Goal: Task Accomplishment & Management: Use online tool/utility

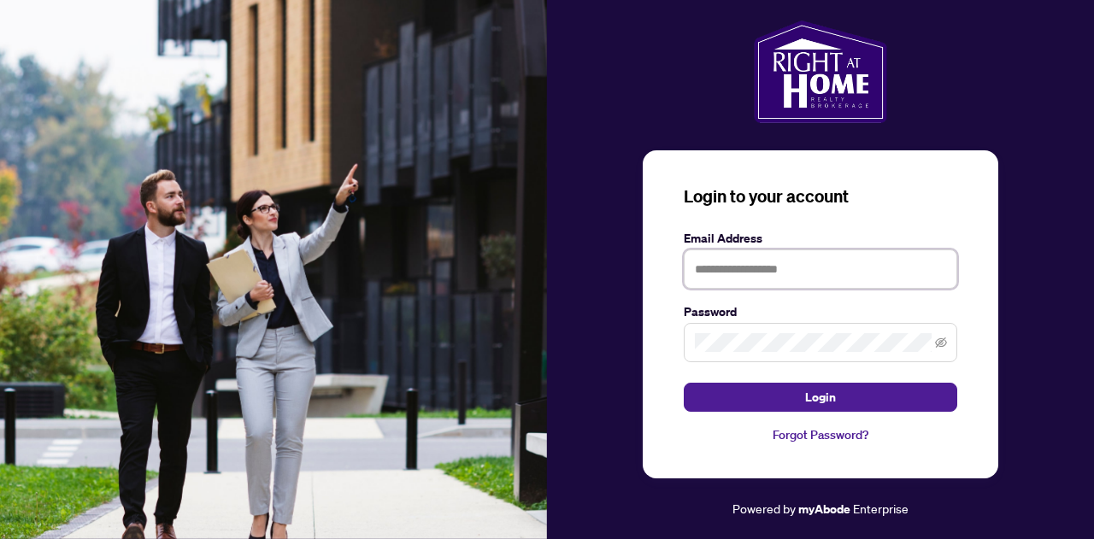
click at [726, 266] on input "text" at bounding box center [820, 268] width 273 height 39
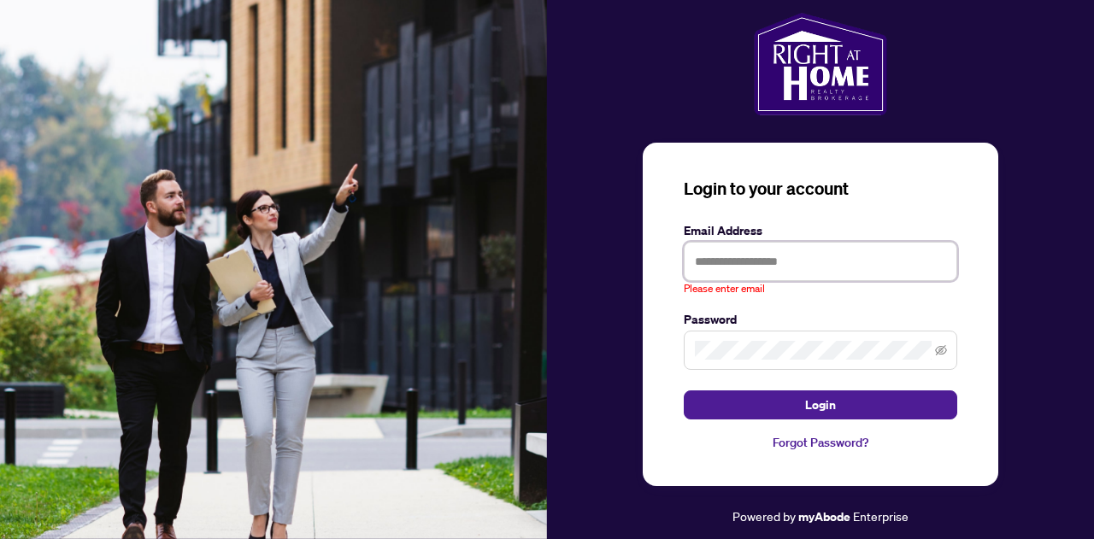
type input "**********"
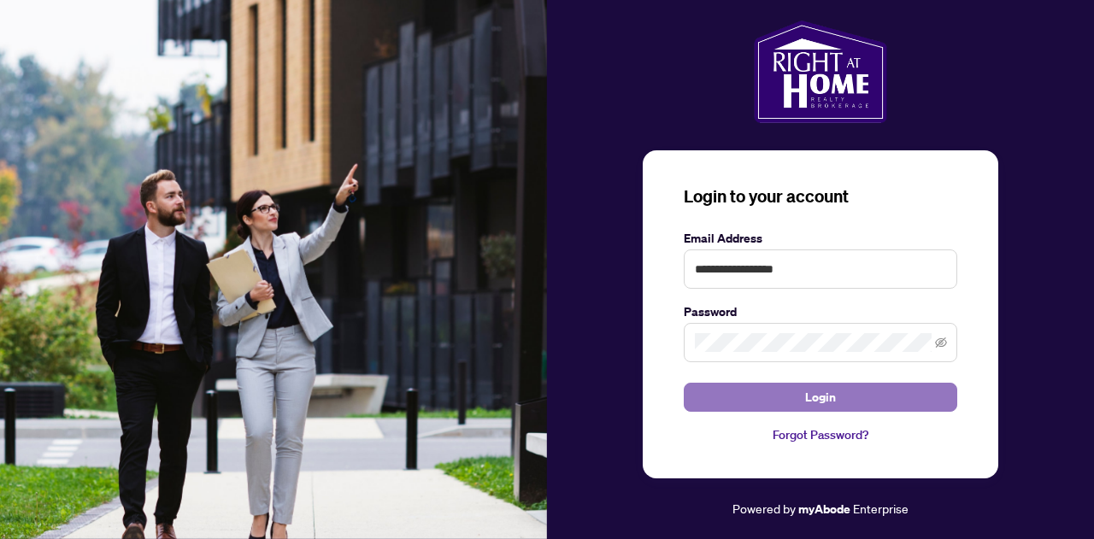
click at [823, 396] on span "Login" at bounding box center [820, 397] width 31 height 27
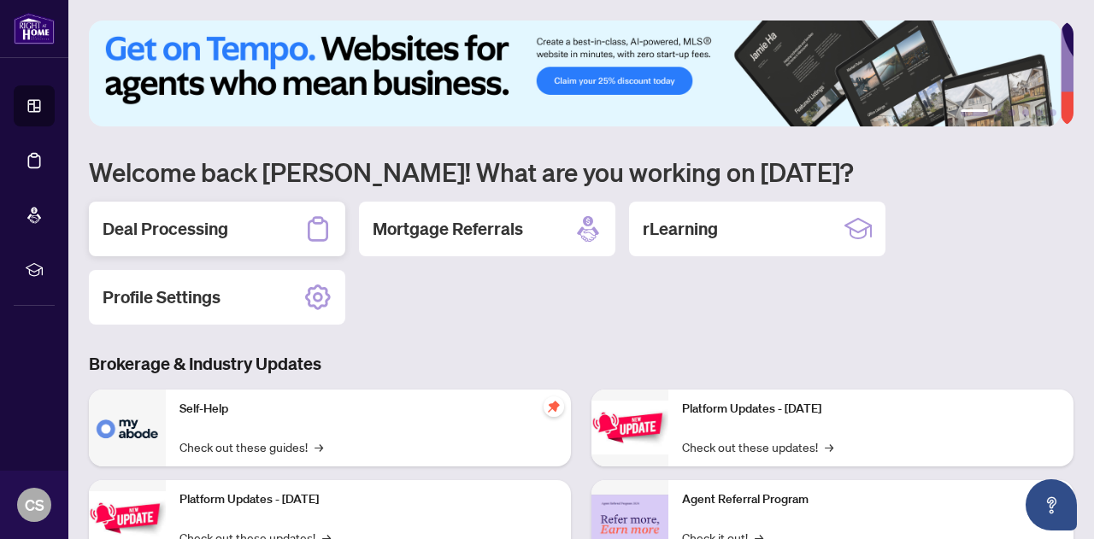
click at [205, 232] on h2 "Deal Processing" at bounding box center [166, 229] width 126 height 24
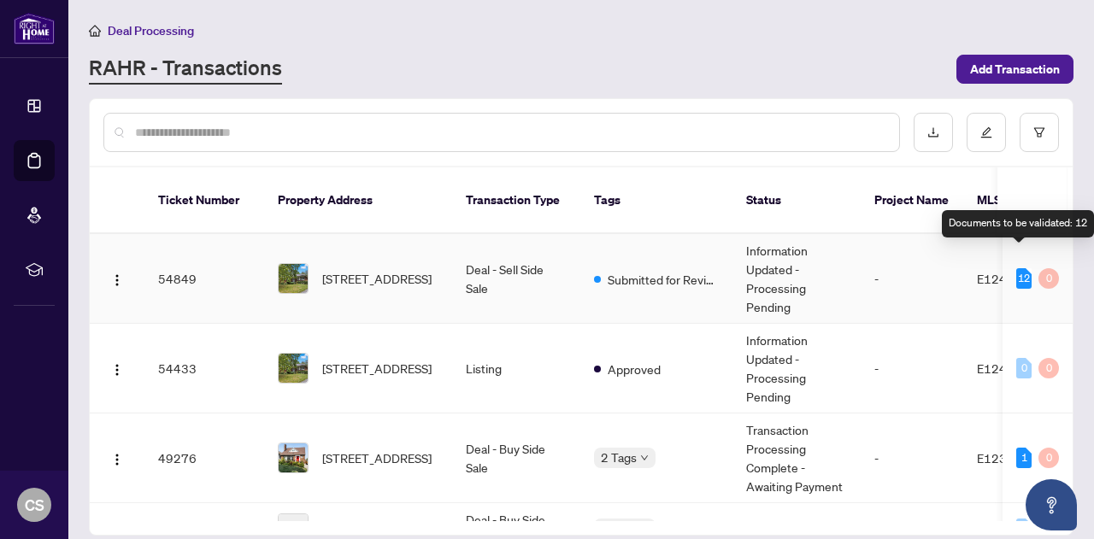
click at [1018, 268] on div "12" at bounding box center [1023, 278] width 15 height 21
click at [977, 271] on span "E12420676" at bounding box center [1011, 278] width 68 height 15
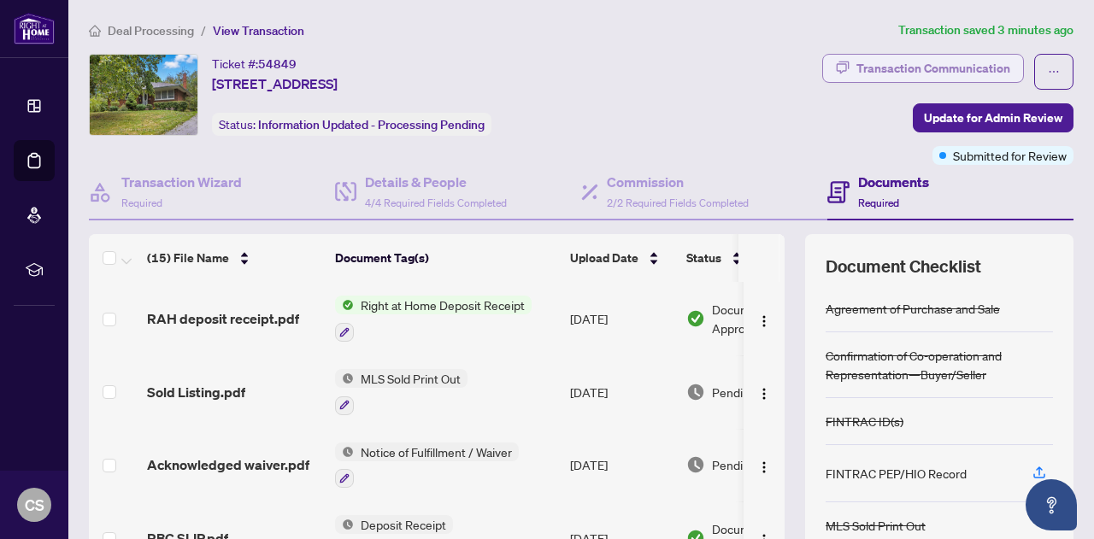
click at [945, 68] on div "Transaction Communication" at bounding box center [933, 68] width 154 height 27
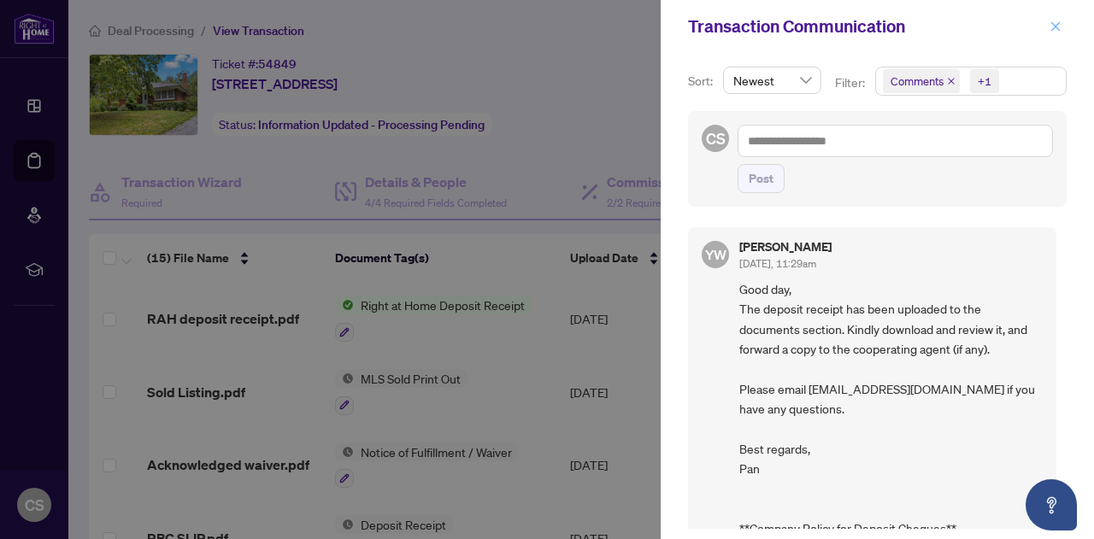
click at [1054, 21] on icon "close" at bounding box center [1055, 27] width 12 height 12
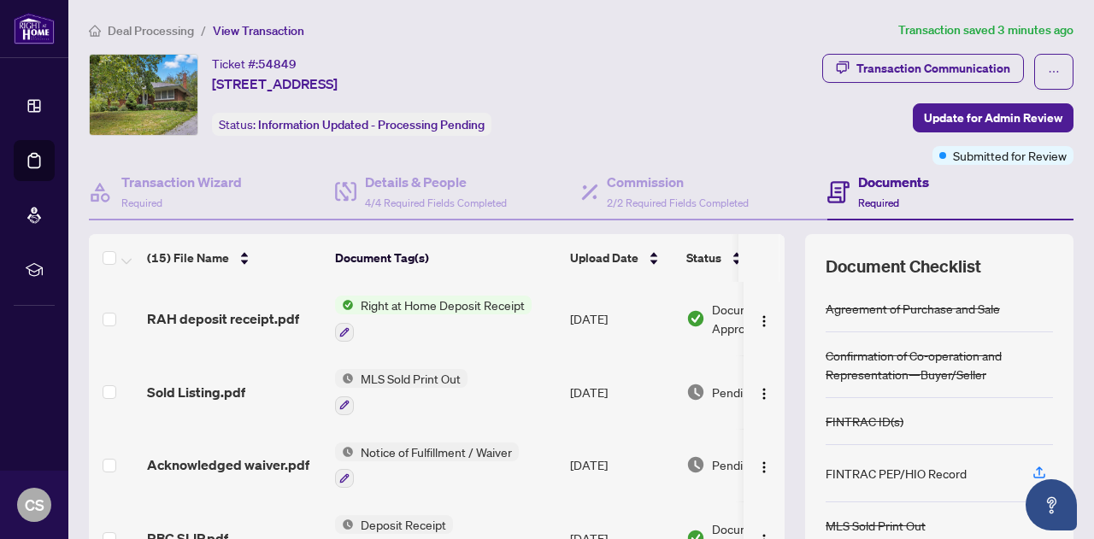
click at [480, 302] on span "Right at Home Deposit Receipt" at bounding box center [443, 305] width 178 height 19
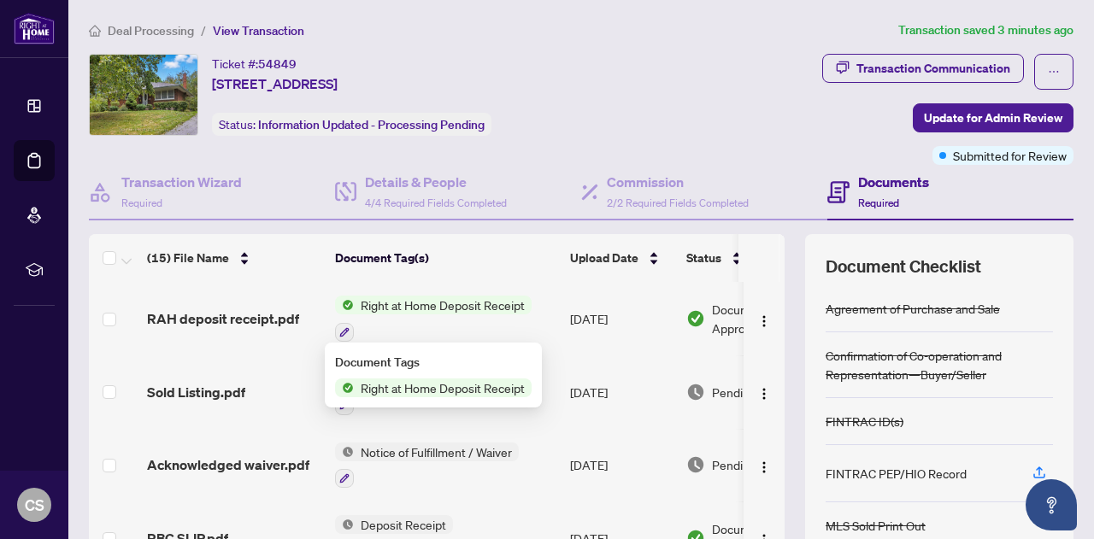
click at [404, 390] on span "Right at Home Deposit Receipt" at bounding box center [443, 388] width 178 height 19
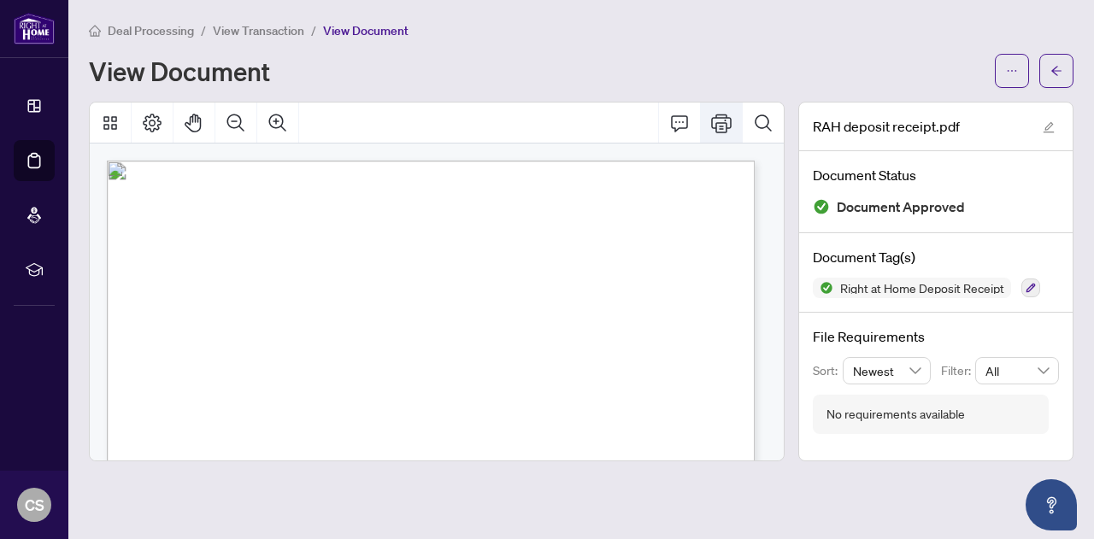
click at [717, 127] on icon "Print" at bounding box center [721, 123] width 21 height 19
click at [1060, 68] on icon "arrow-left" at bounding box center [1056, 71] width 12 height 12
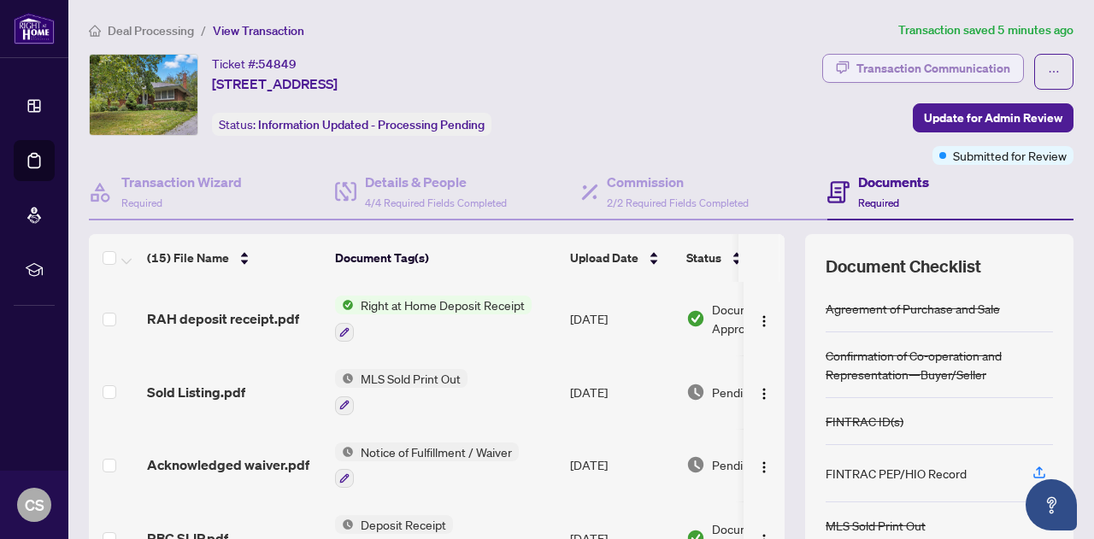
click at [935, 64] on div "Transaction Communication" at bounding box center [933, 68] width 154 height 27
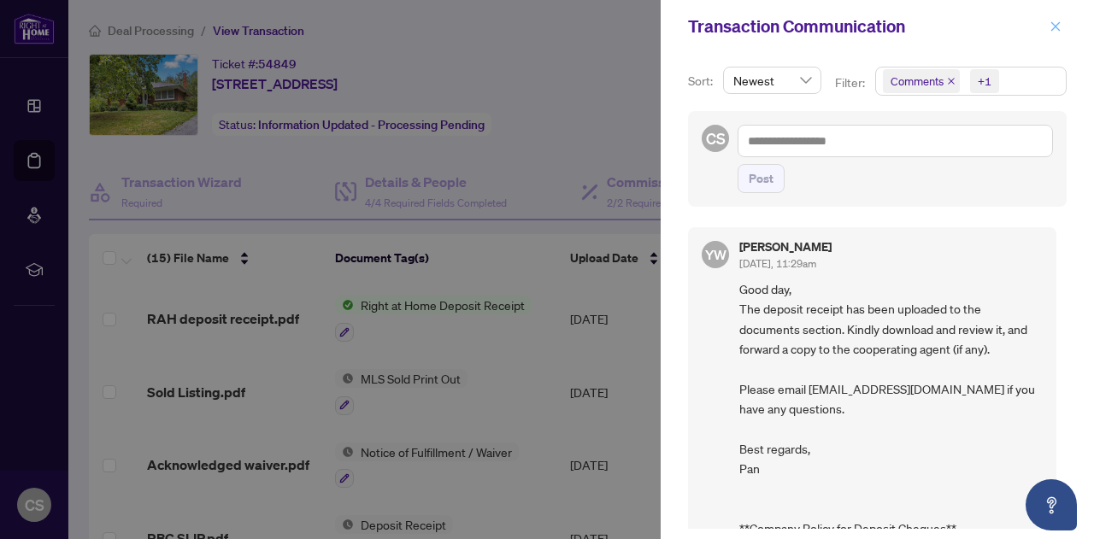
click at [1055, 23] on icon "close" at bounding box center [1055, 27] width 12 height 12
